Goal: Task Accomplishment & Management: Manage account settings

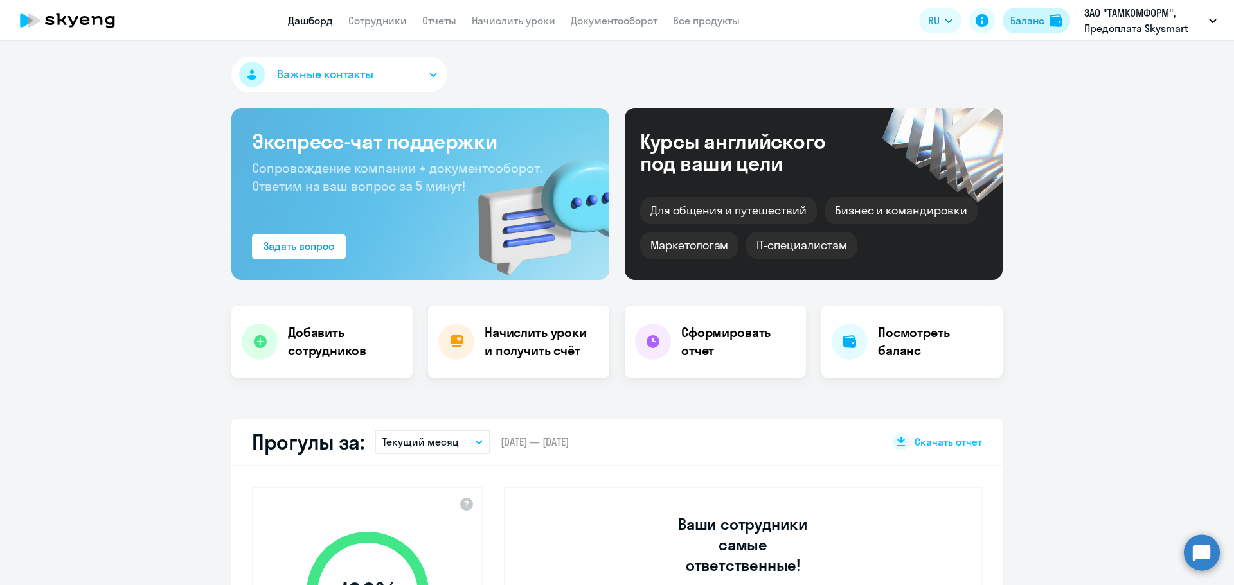
click at [1041, 26] on div "Баланс" at bounding box center [1027, 20] width 34 height 15
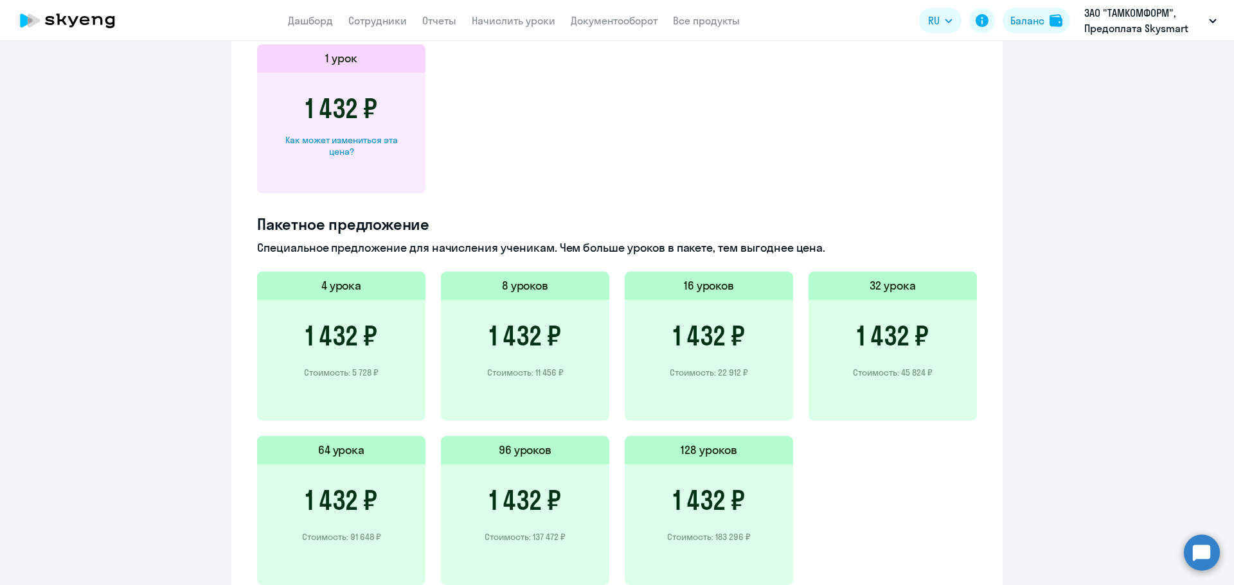
scroll to position [477, 0]
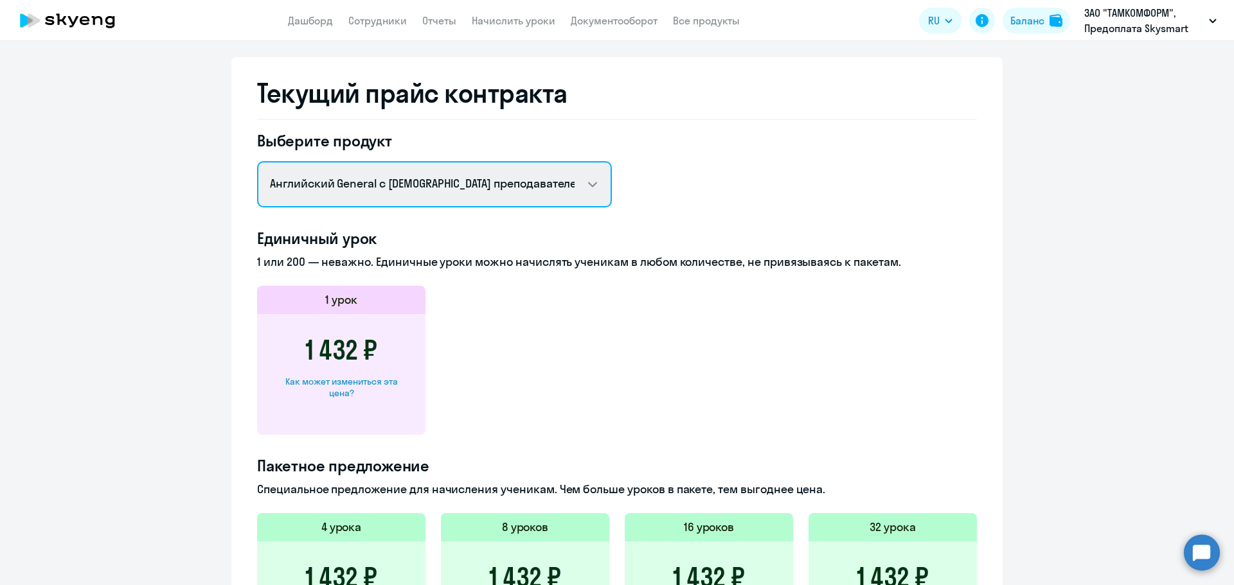
click at [540, 176] on select "Английский General с русскоговорящим преподавателем Английский General с [DEMOG…" at bounding box center [434, 184] width 355 height 46
select select "temp_profession_kids_python_dev_f2f"
click at [257, 161] on select "Английский General с русскоговорящим преподавателем Английский General с [DEMOG…" at bounding box center [434, 184] width 355 height 46
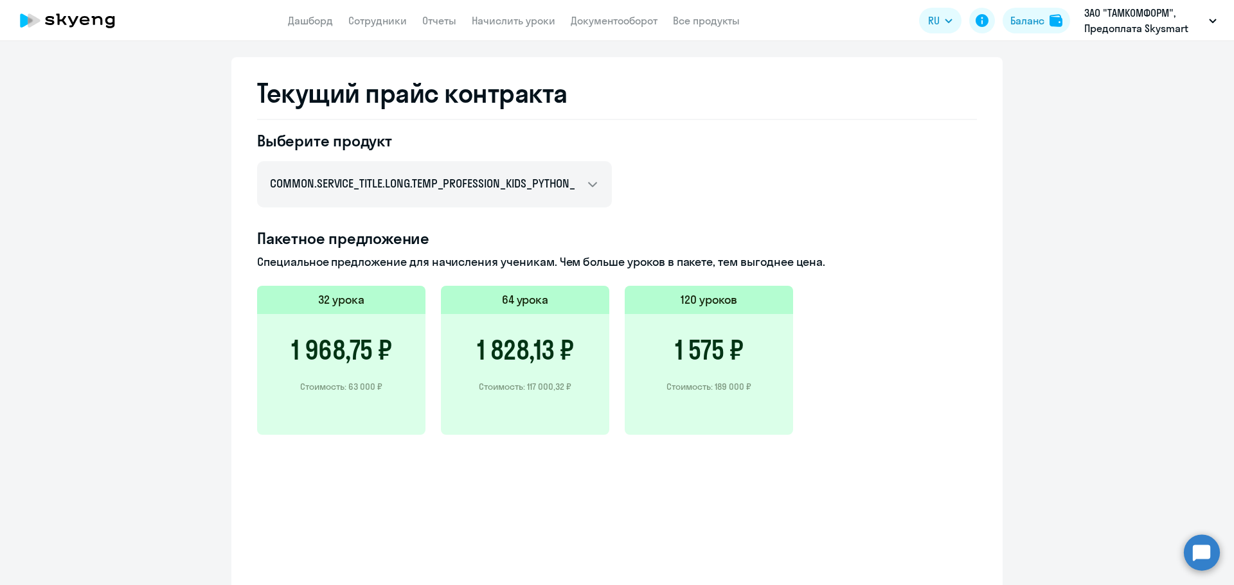
click at [362, 317] on div "1 968,75 ₽ Стоимость: 63 000 ₽" at bounding box center [341, 374] width 168 height 121
click at [331, 299] on h5 "32 урока" at bounding box center [341, 300] width 46 height 17
click at [355, 254] on p "Специальное предложение для начисления ученикам. Чем больше уроков в пакете, те…" at bounding box center [617, 262] width 720 height 17
click at [327, 303] on h5 "32 урока" at bounding box center [341, 300] width 46 height 17
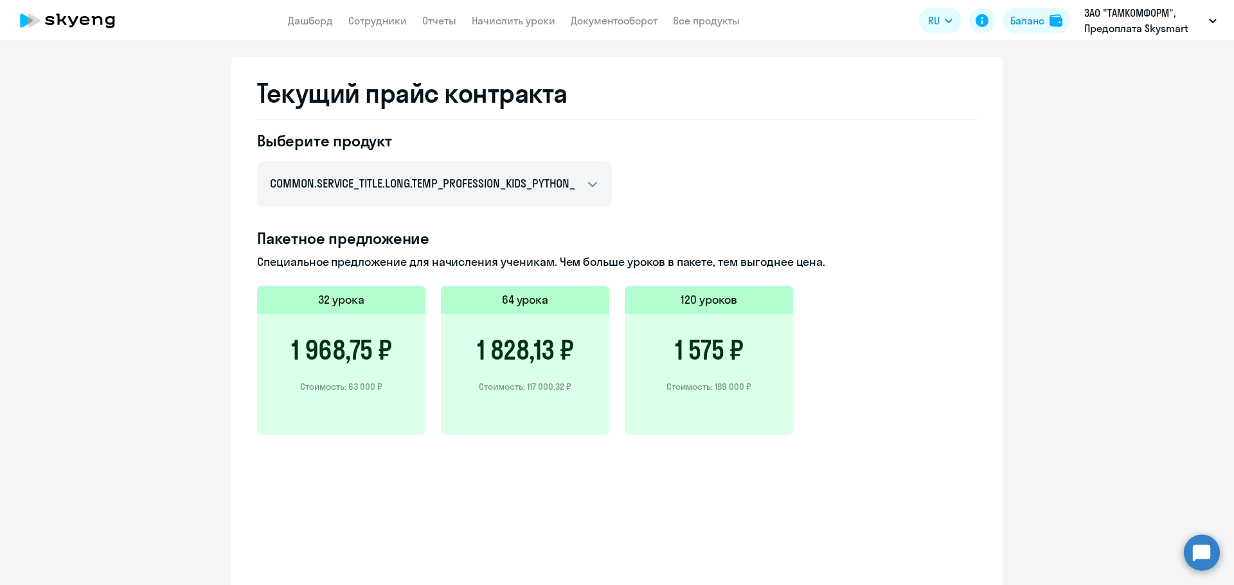
click at [384, 299] on div "32 урока" at bounding box center [341, 300] width 168 height 28
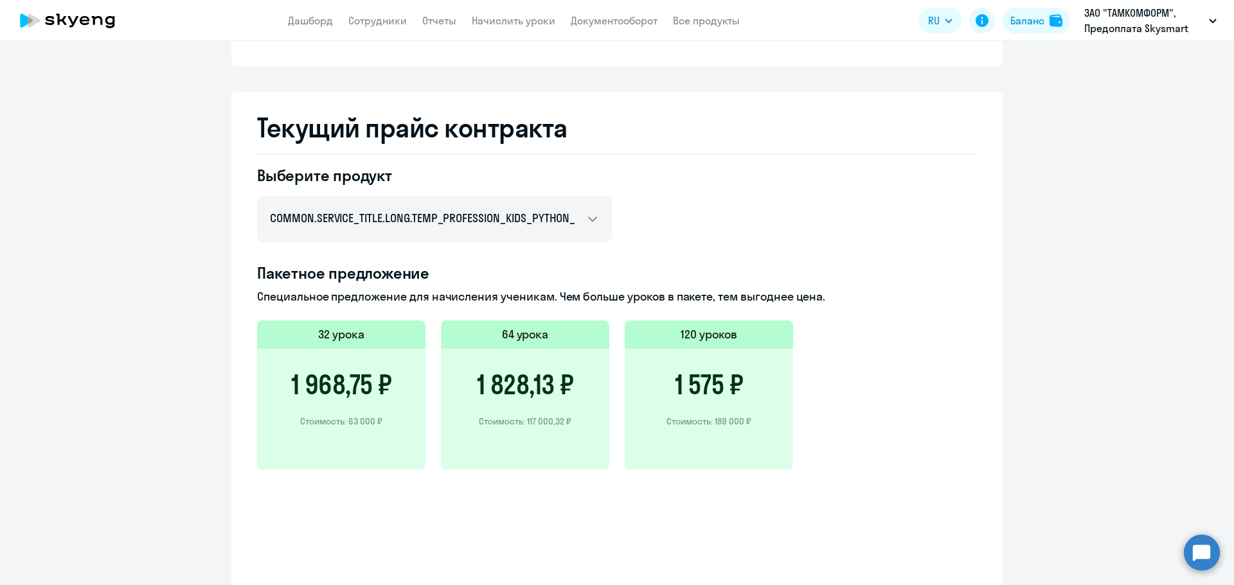
click at [364, 338] on div "32 урока" at bounding box center [341, 335] width 168 height 28
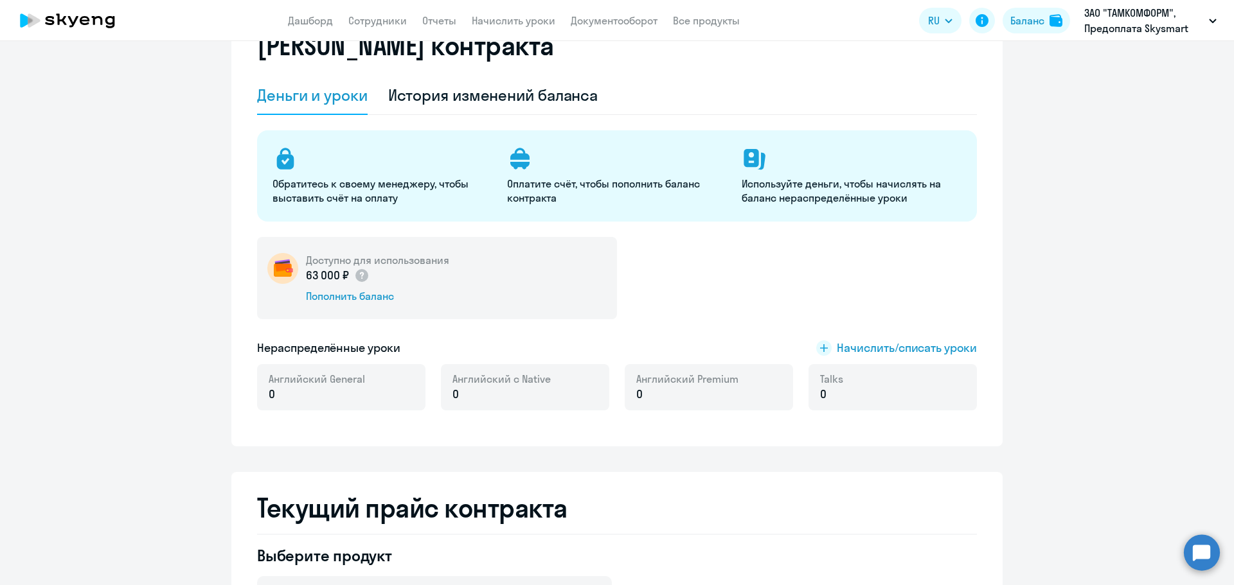
scroll to position [57, 0]
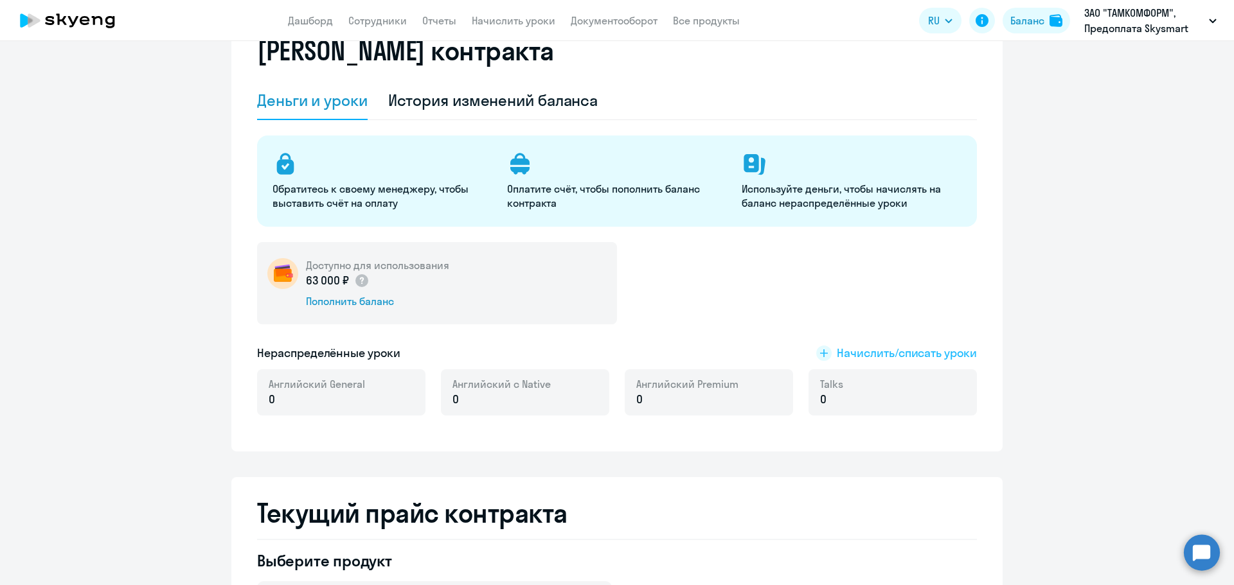
click at [865, 358] on span "Начислить/списать уроки" at bounding box center [906, 353] width 140 height 17
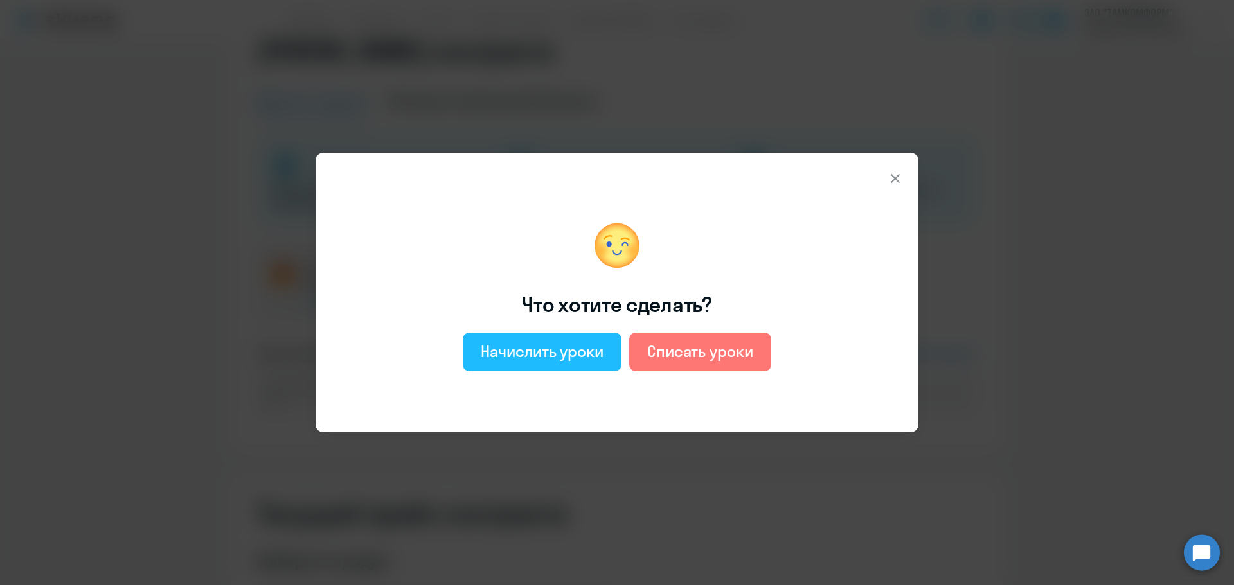
click at [572, 348] on div "Начислить уроки" at bounding box center [542, 351] width 123 height 21
select select "english_adult_not_native_speaker"
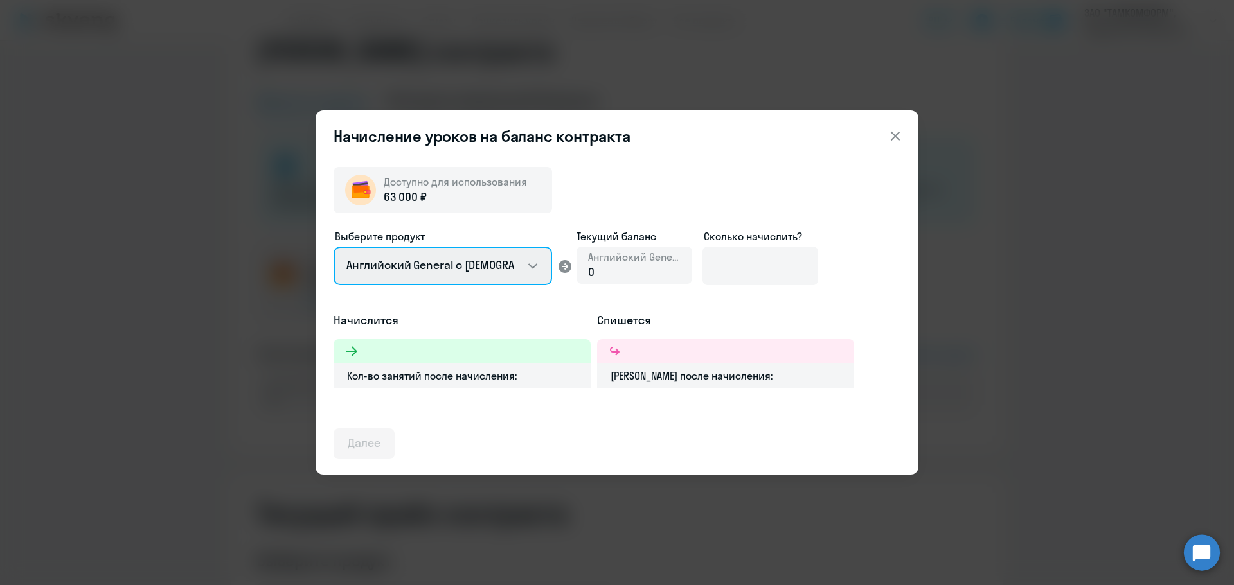
click at [529, 275] on select "Английский General с [DEMOGRAPHIC_DATA] преподавателем Английский General с [DE…" at bounding box center [442, 266] width 218 height 39
click at [682, 414] on div "Доступно для использования 63 000 ₽ Выберите продукт Английский General с русск…" at bounding box center [616, 308] width 567 height 303
click at [893, 140] on icon at bounding box center [894, 135] width 15 height 15
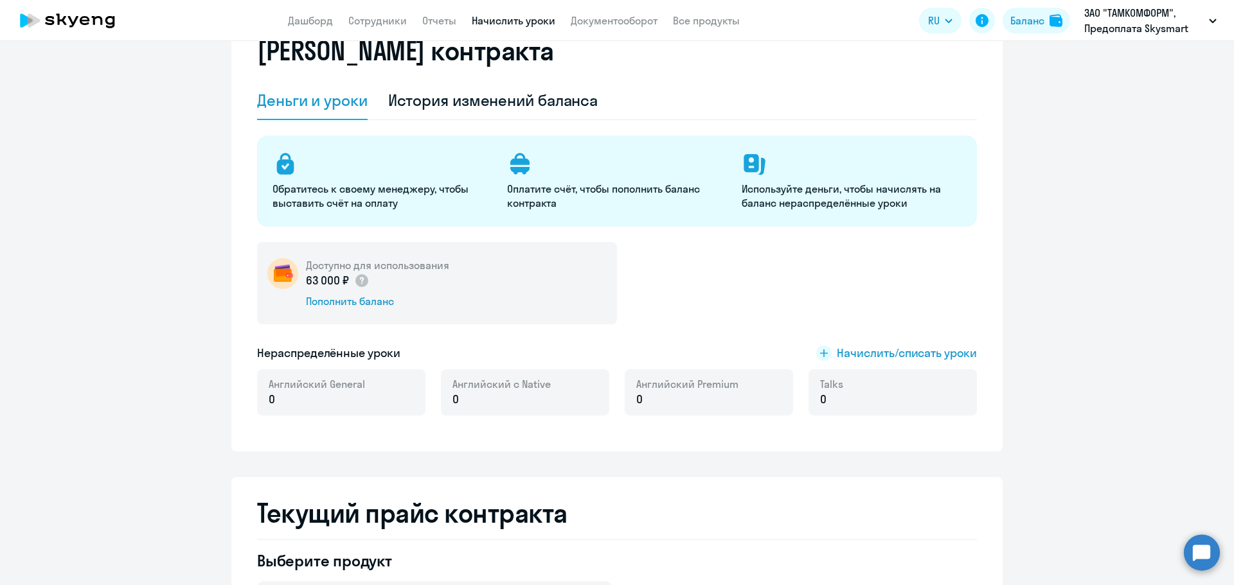
click at [479, 22] on link "Начислить уроки" at bounding box center [514, 20] width 84 height 13
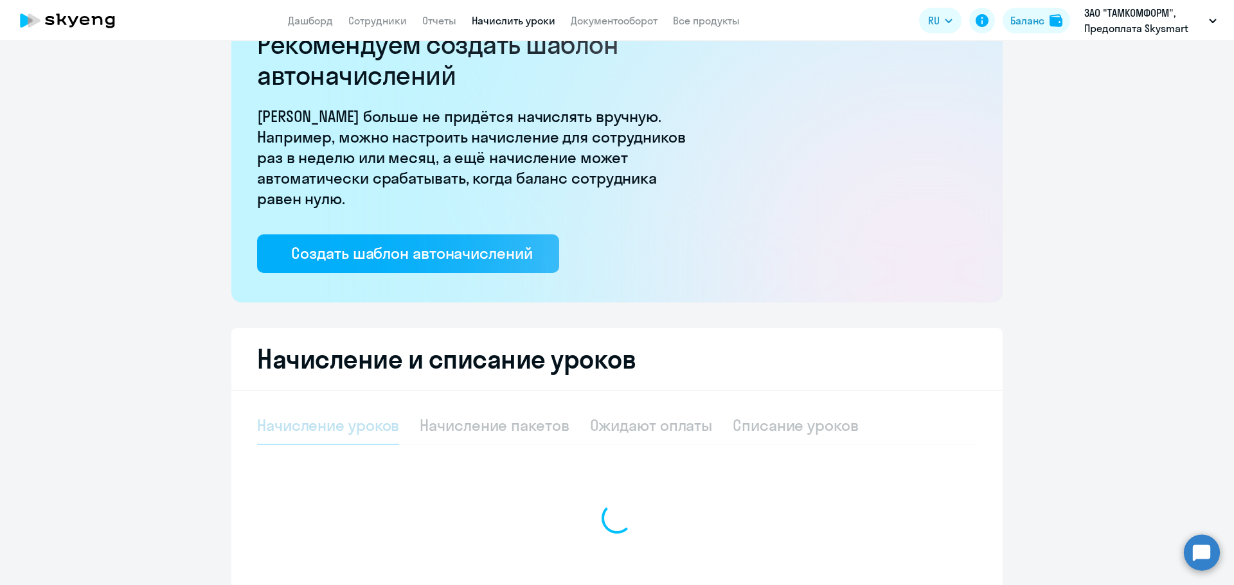
select select "10"
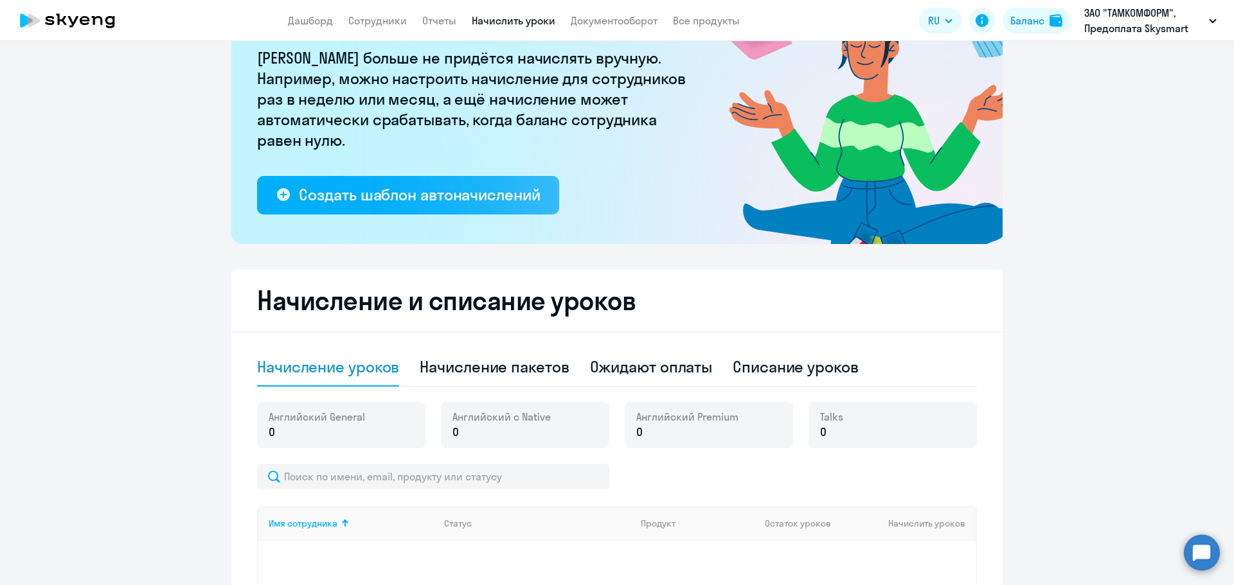
scroll to position [250, 0]
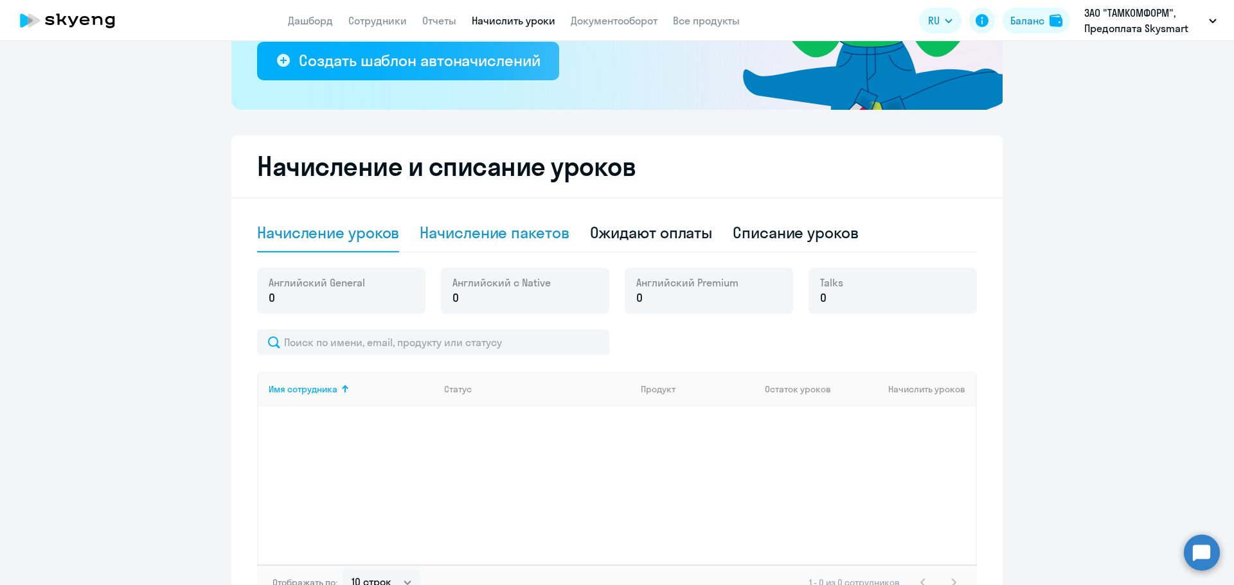
click at [515, 237] on div "Начисление пакетов" at bounding box center [494, 232] width 149 height 21
select select "10"
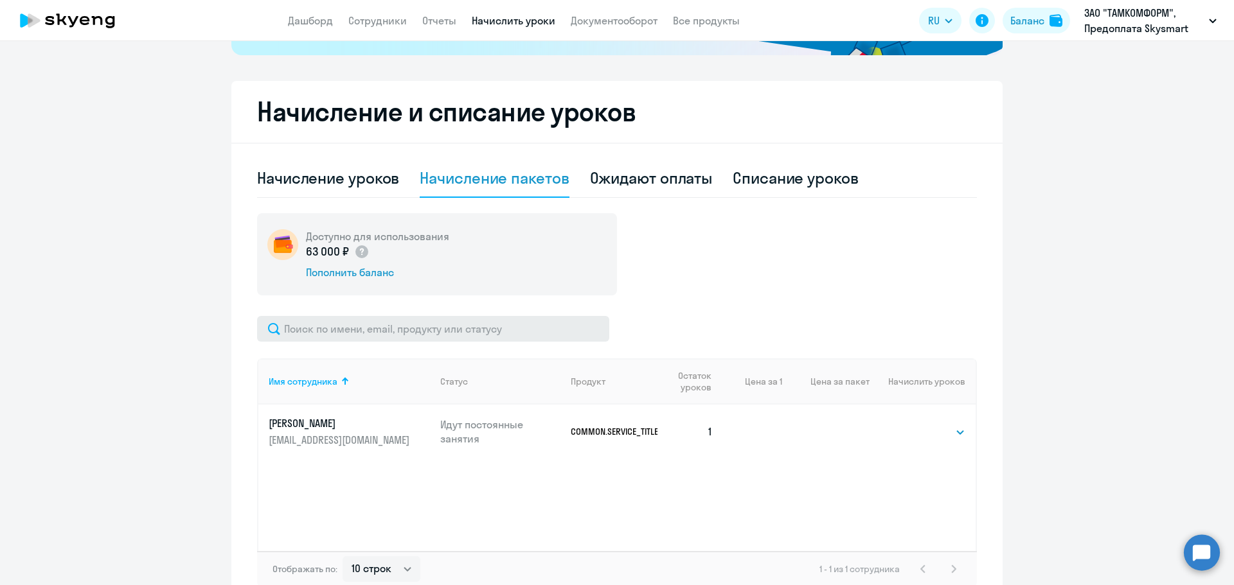
scroll to position [378, 0]
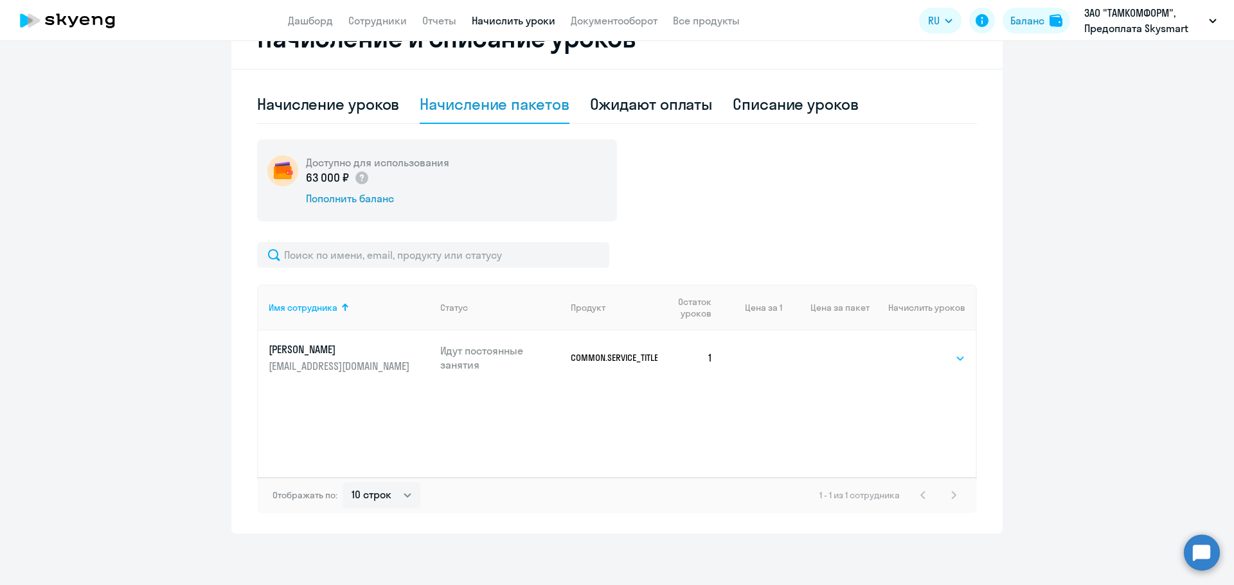
click at [950, 357] on select "Выбрать 32 64 120" at bounding box center [938, 358] width 53 height 15
select select "32"
click at [912, 351] on select "Выбрать 32 64 120" at bounding box center [938, 358] width 53 height 15
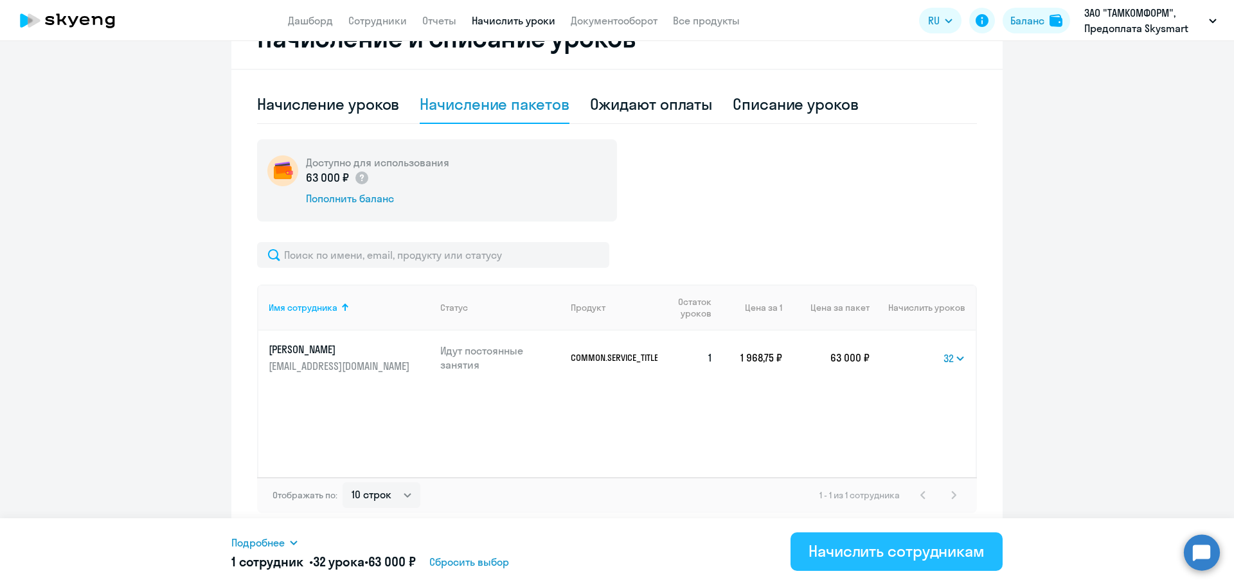
click at [840, 536] on button "Начислить сотрудникам" at bounding box center [896, 552] width 212 height 39
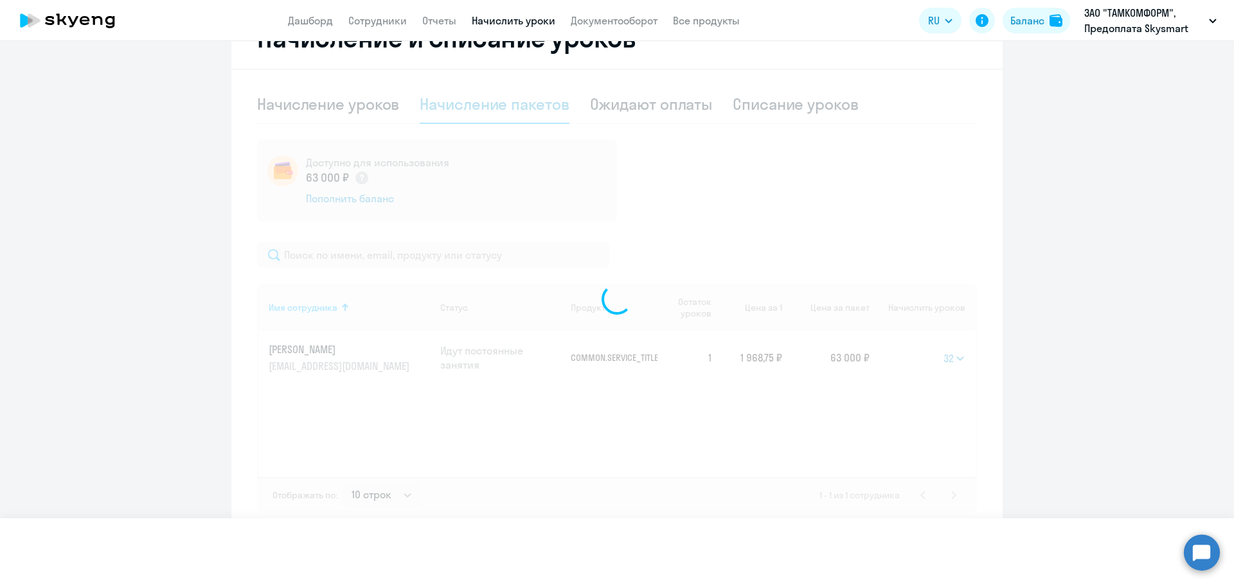
select select
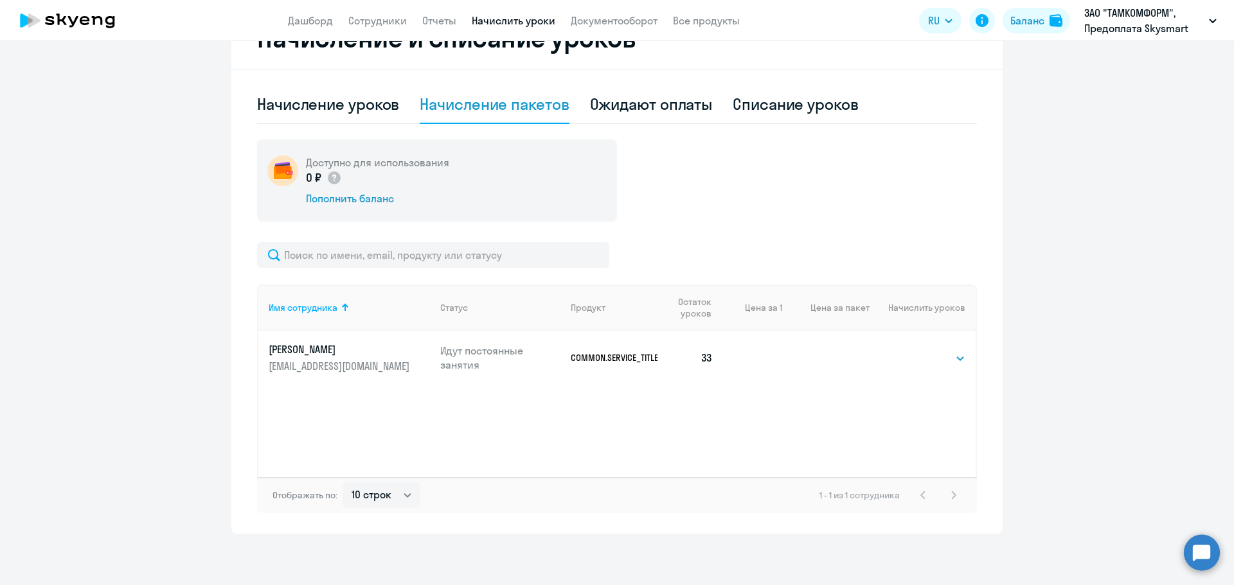
click at [290, 349] on p "[PERSON_NAME]" at bounding box center [341, 349] width 144 height 14
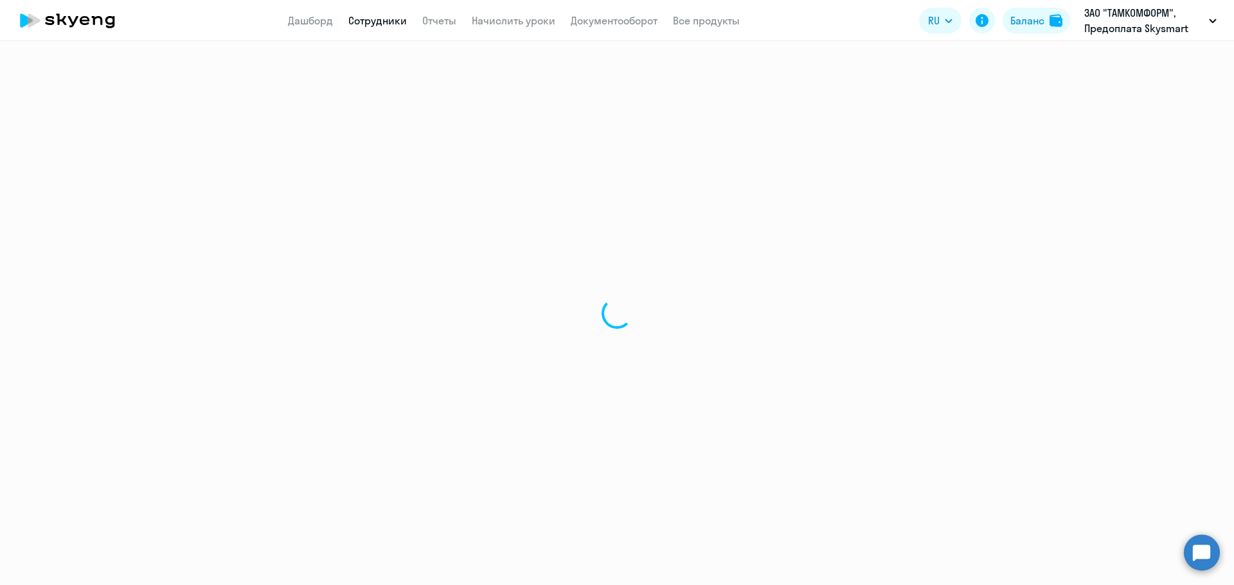
select select "others"
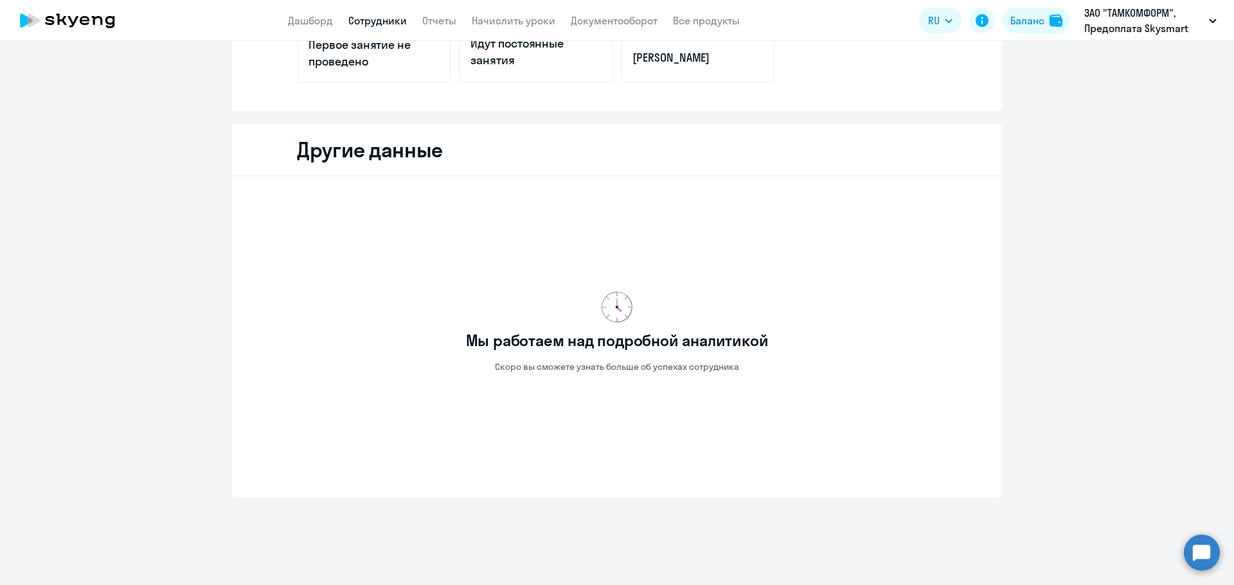
scroll to position [313, 0]
